Goal: Find contact information: Find contact information

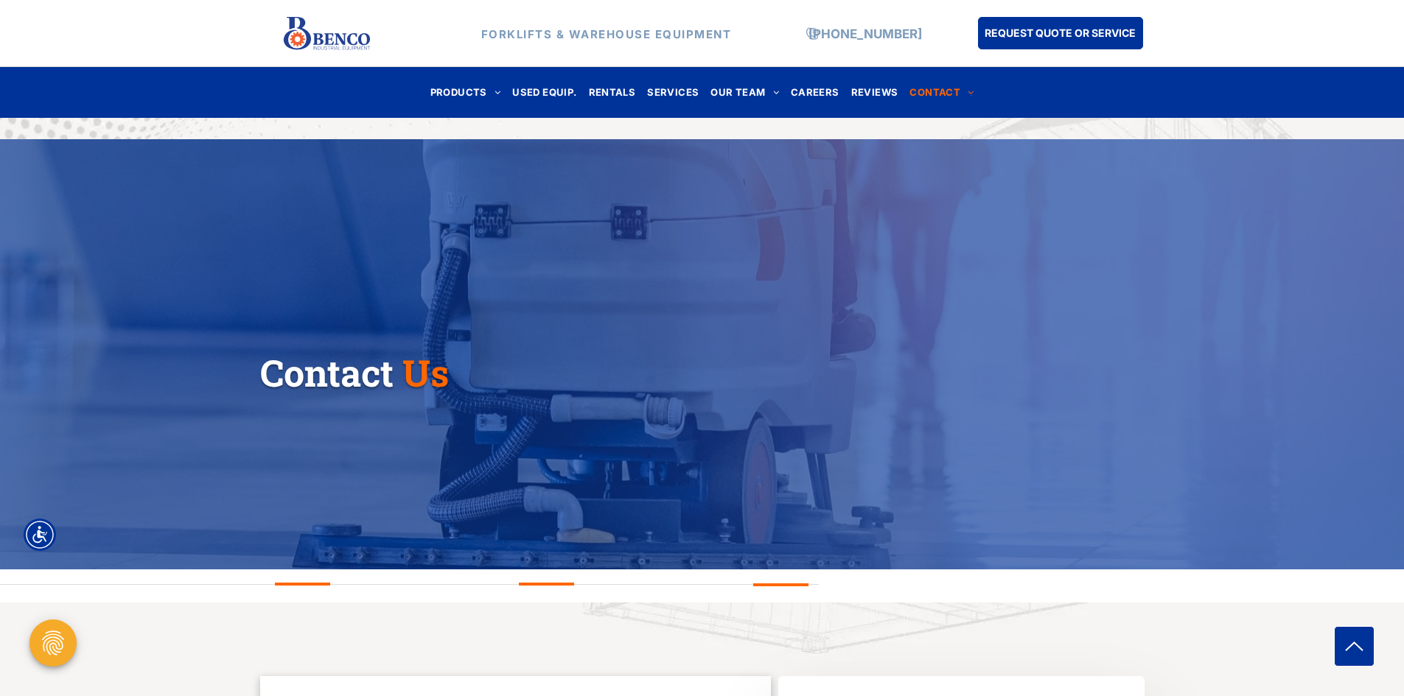
scroll to position [884, 0]
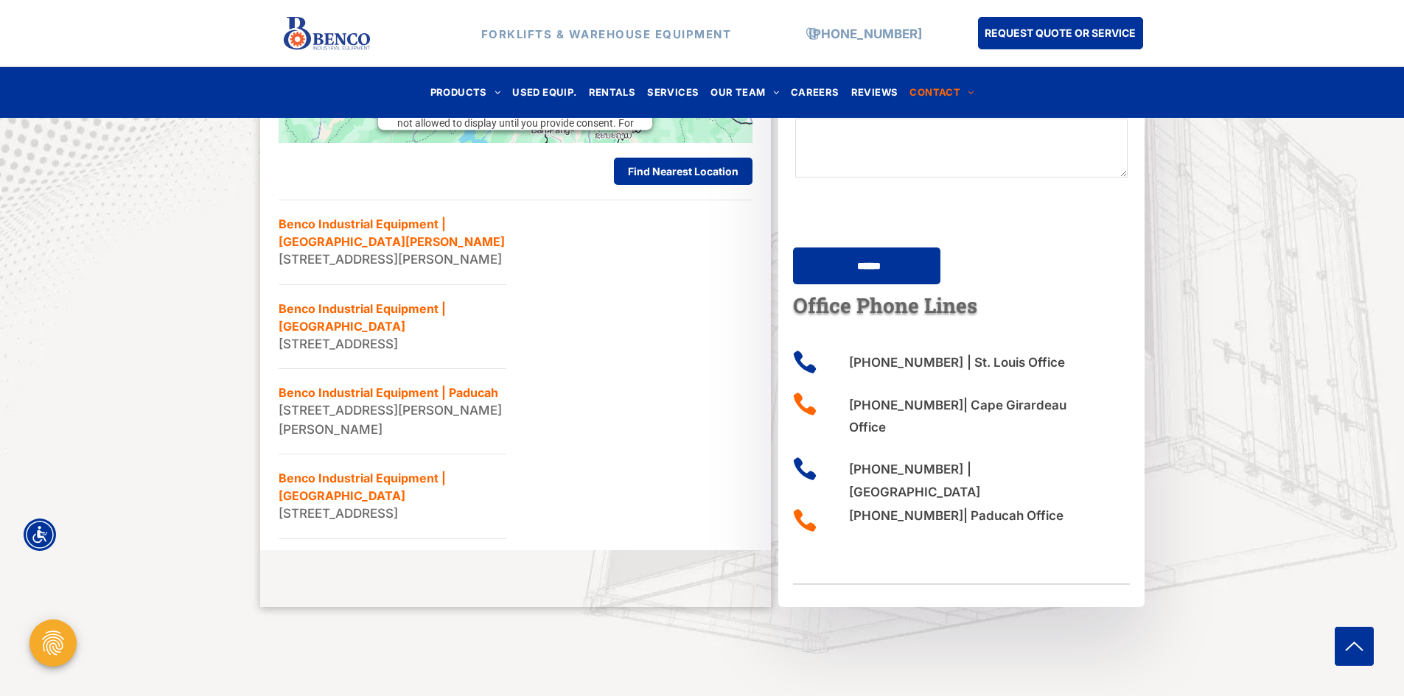
click at [122, 267] on div "Find Our Nearest Warehouse All Locations LIST MAP This third party embed for Go…" at bounding box center [702, 200] width 1404 height 962
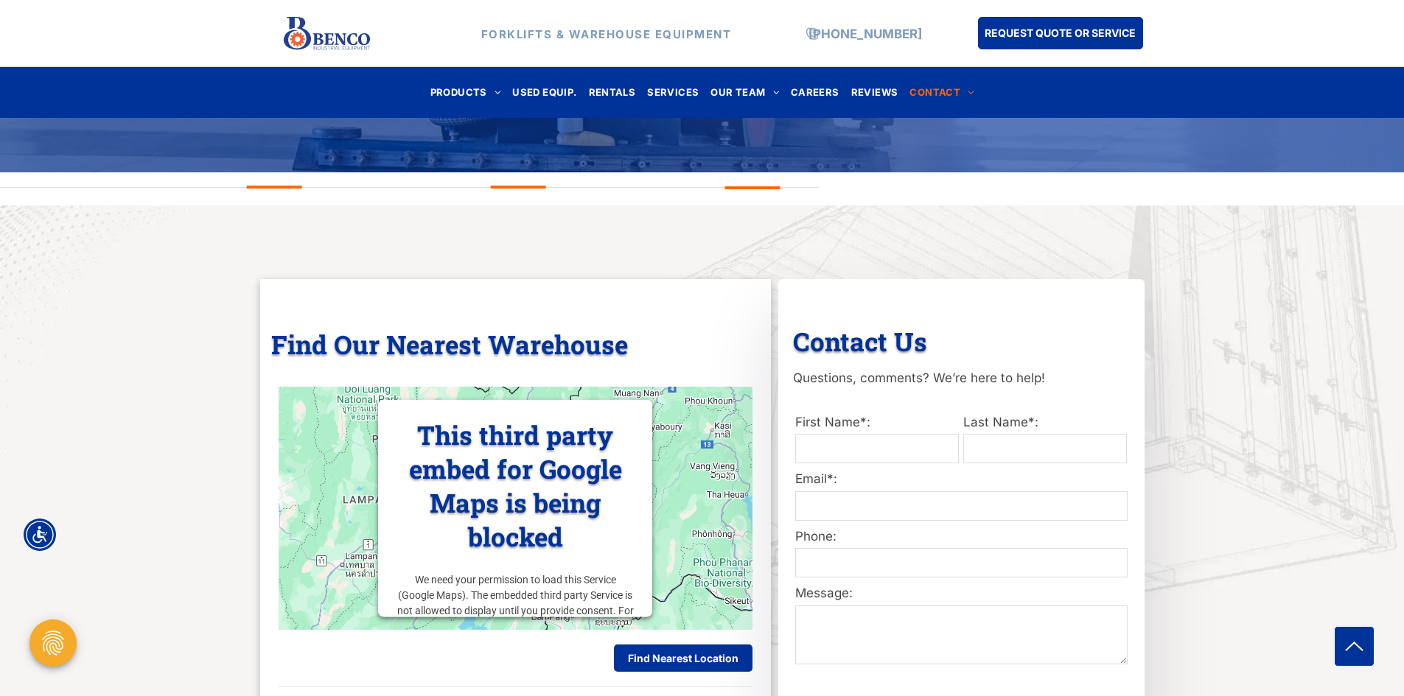
scroll to position [368, 0]
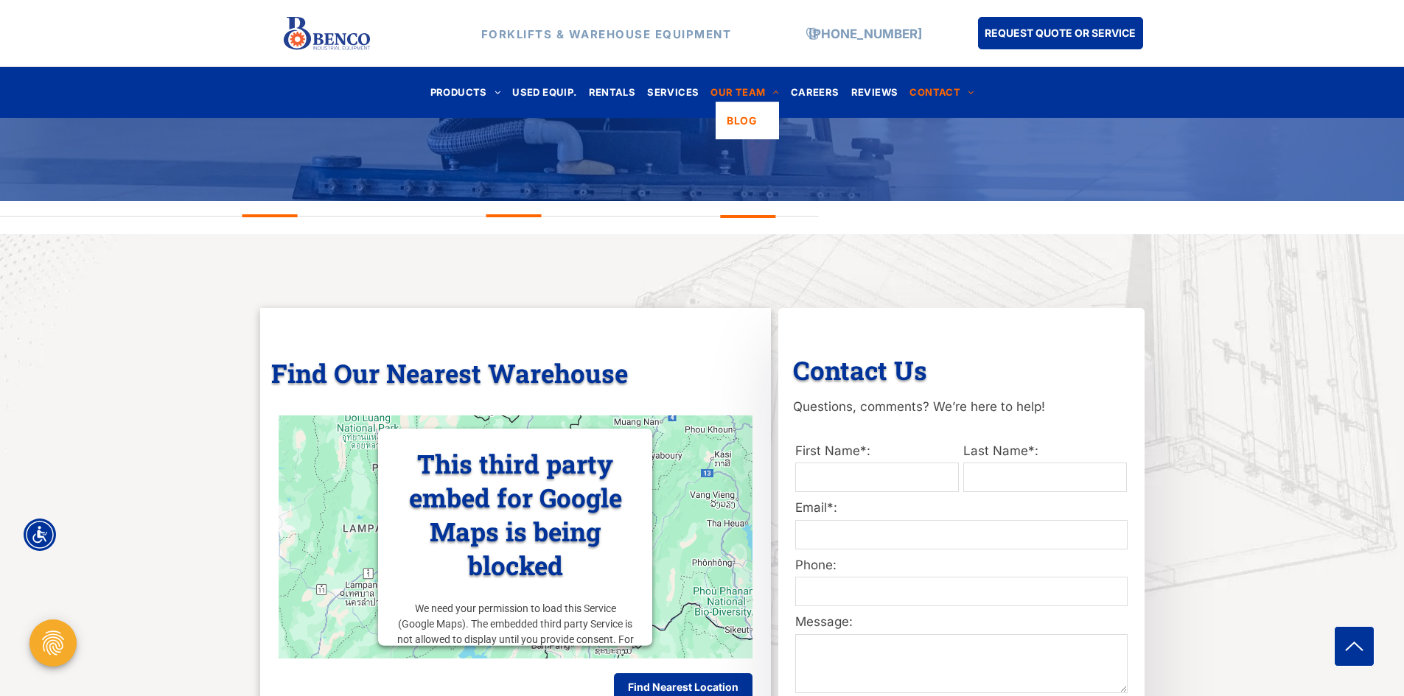
click at [742, 92] on span "OUR TEAM" at bounding box center [744, 93] width 69 height 20
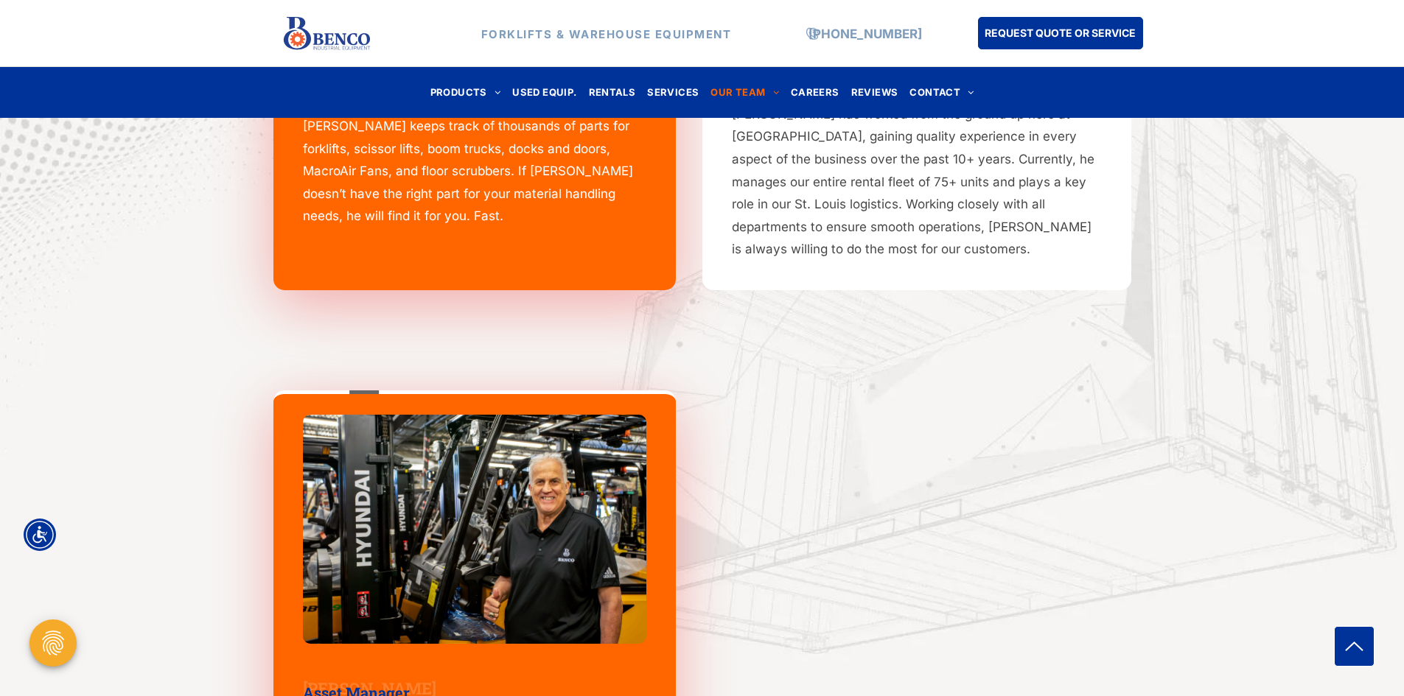
drag, startPoint x: 507, startPoint y: 402, endPoint x: 571, endPoint y: 424, distance: 67.8
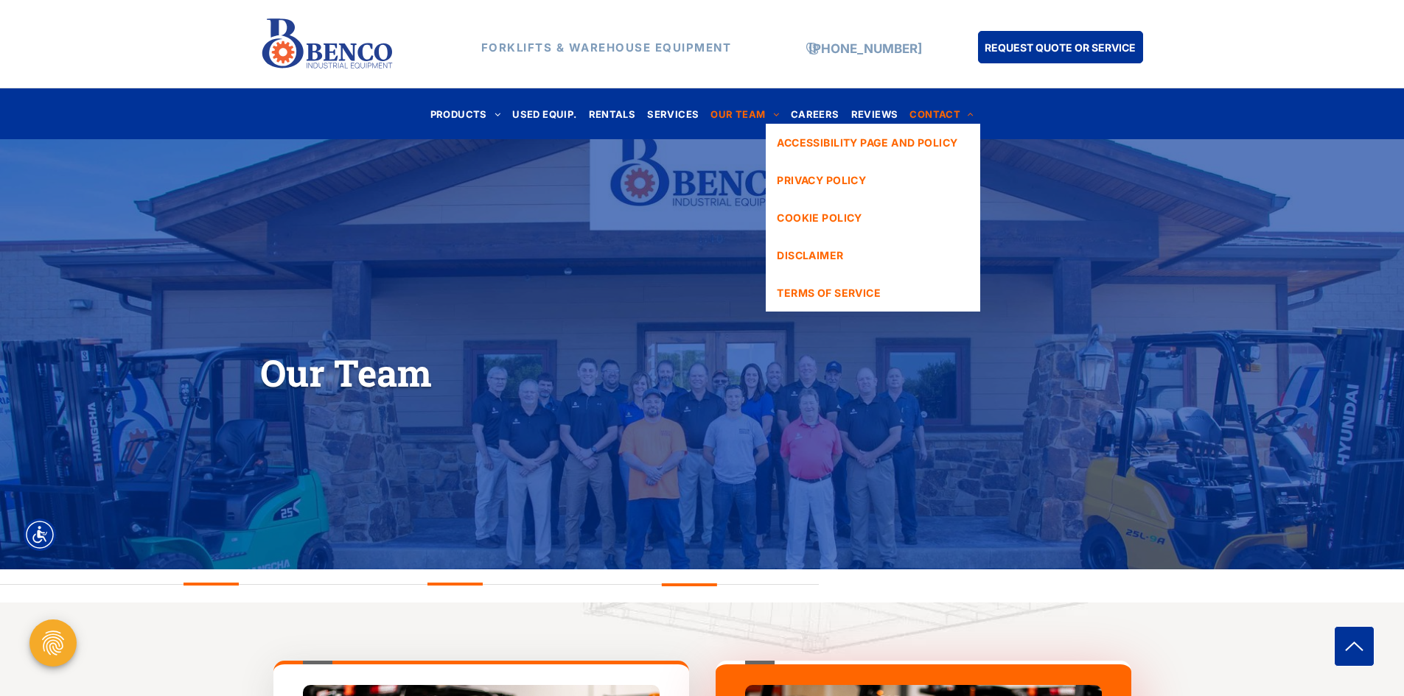
click at [928, 113] on span "CONTACT" at bounding box center [941, 114] width 64 height 20
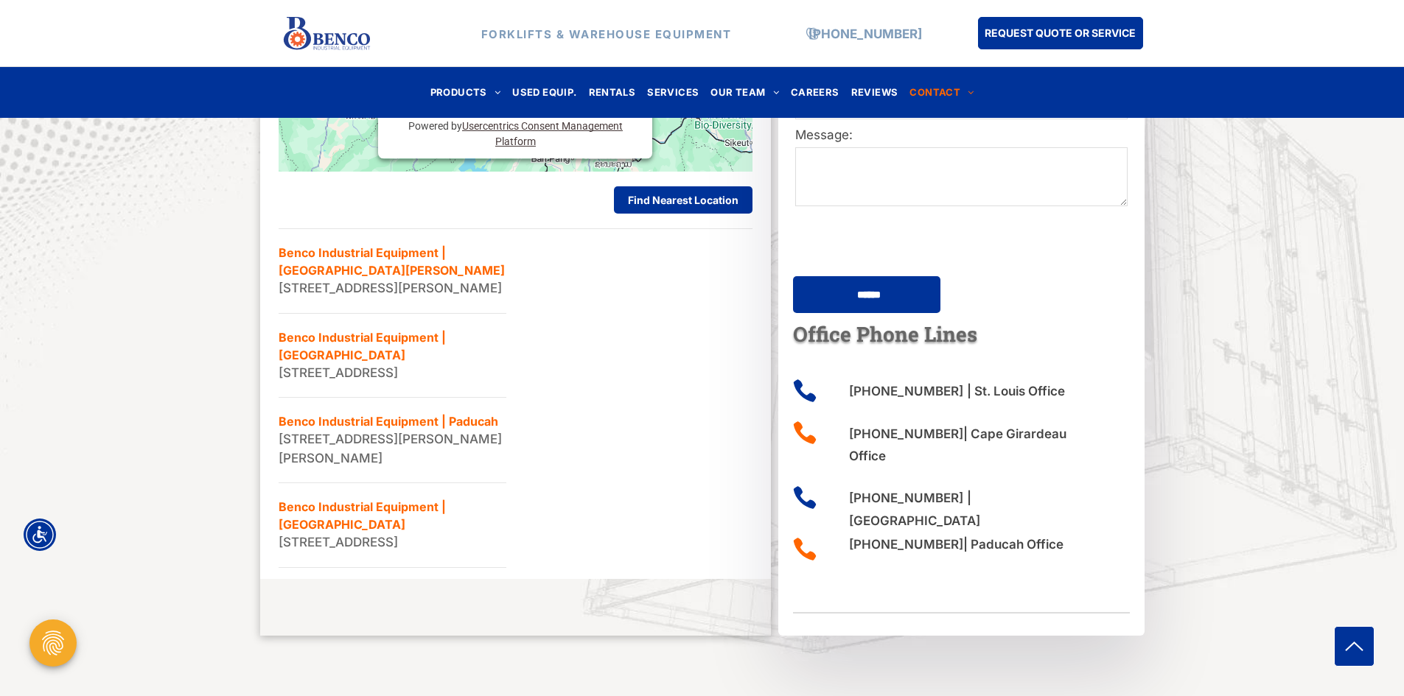
scroll to position [884, 0]
